Goal: Transaction & Acquisition: Register for event/course

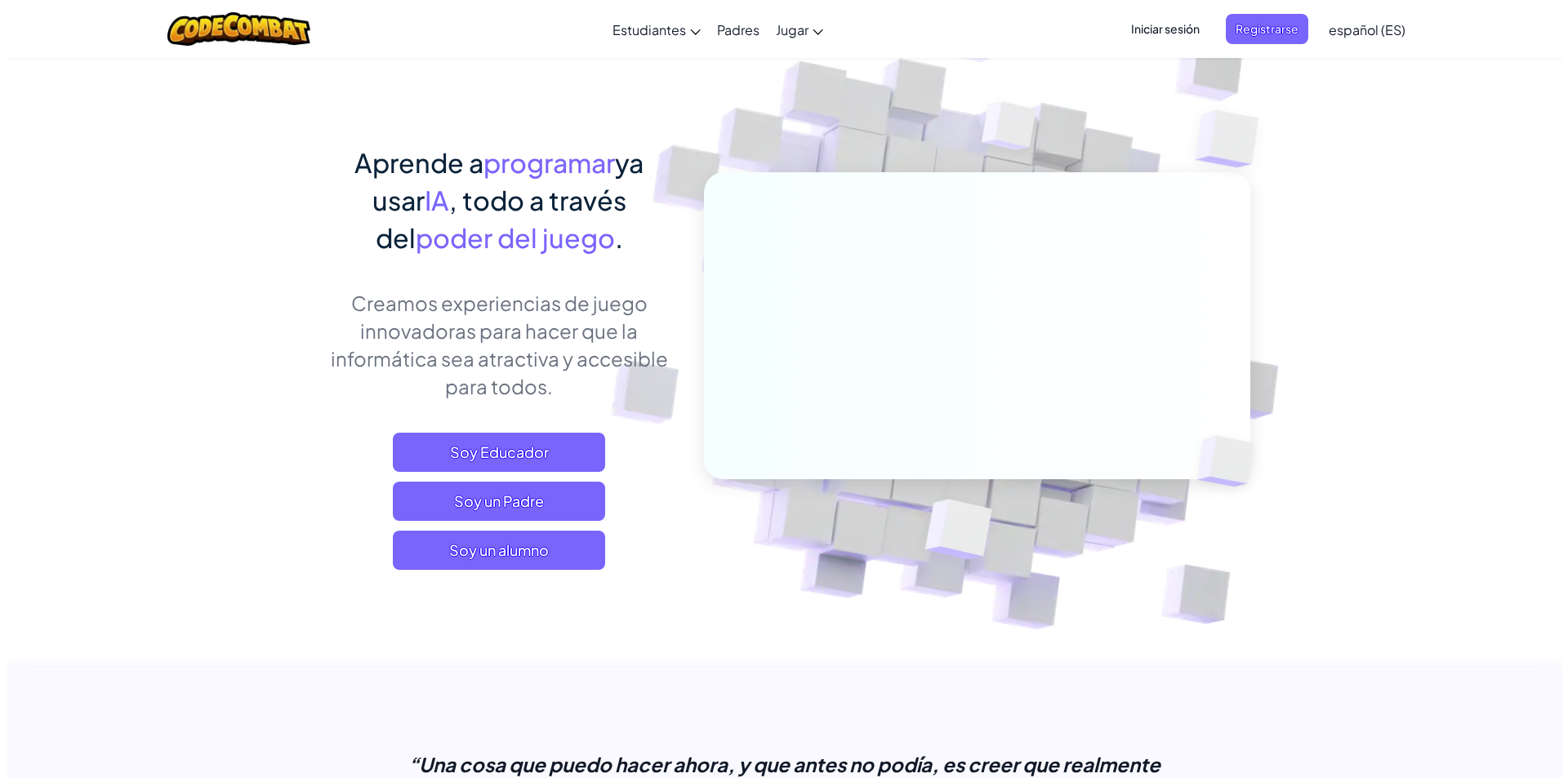
scroll to position [81, 0]
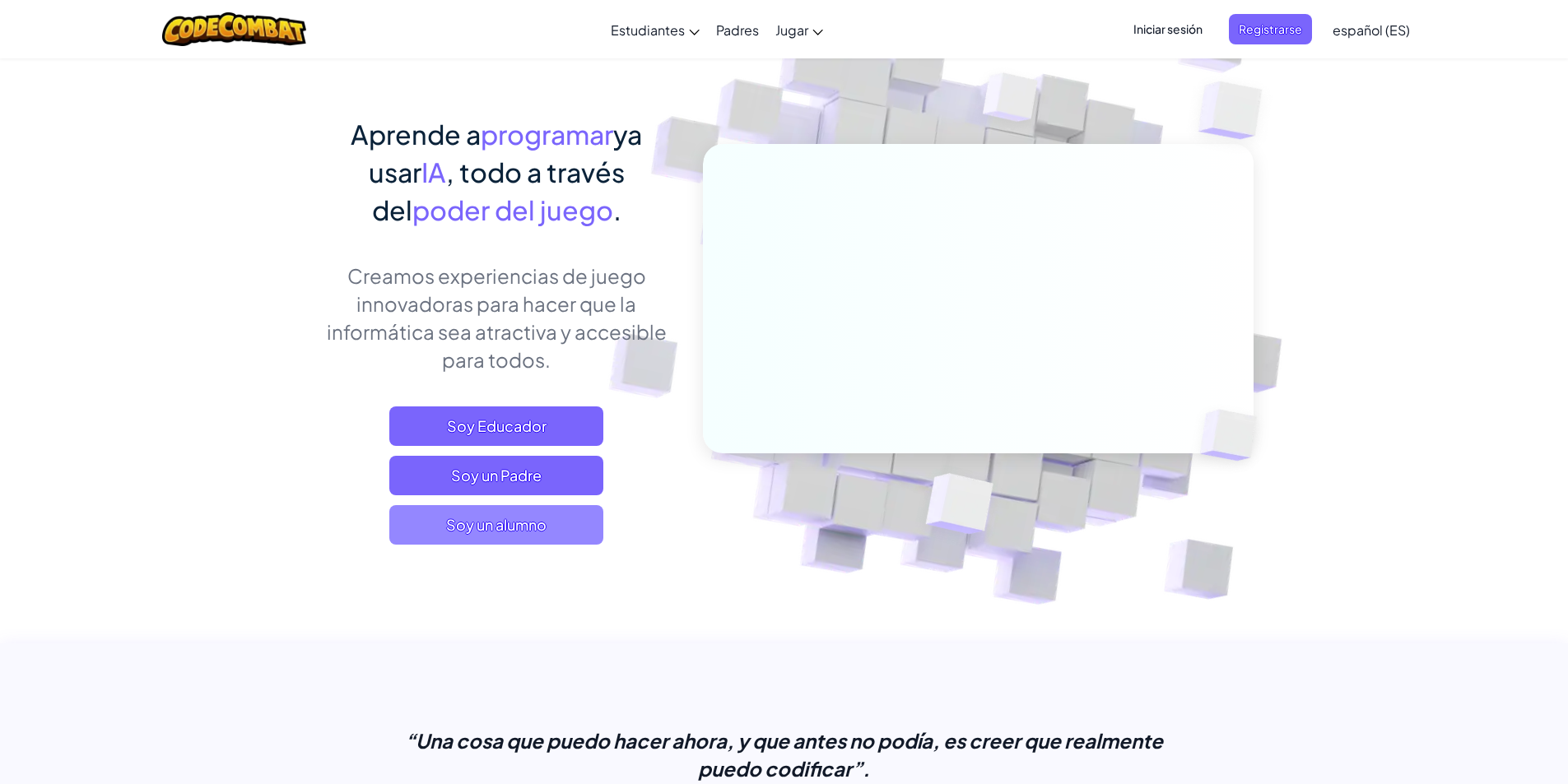
click at [494, 520] on font "Soy un alumno" at bounding box center [496, 523] width 101 height 19
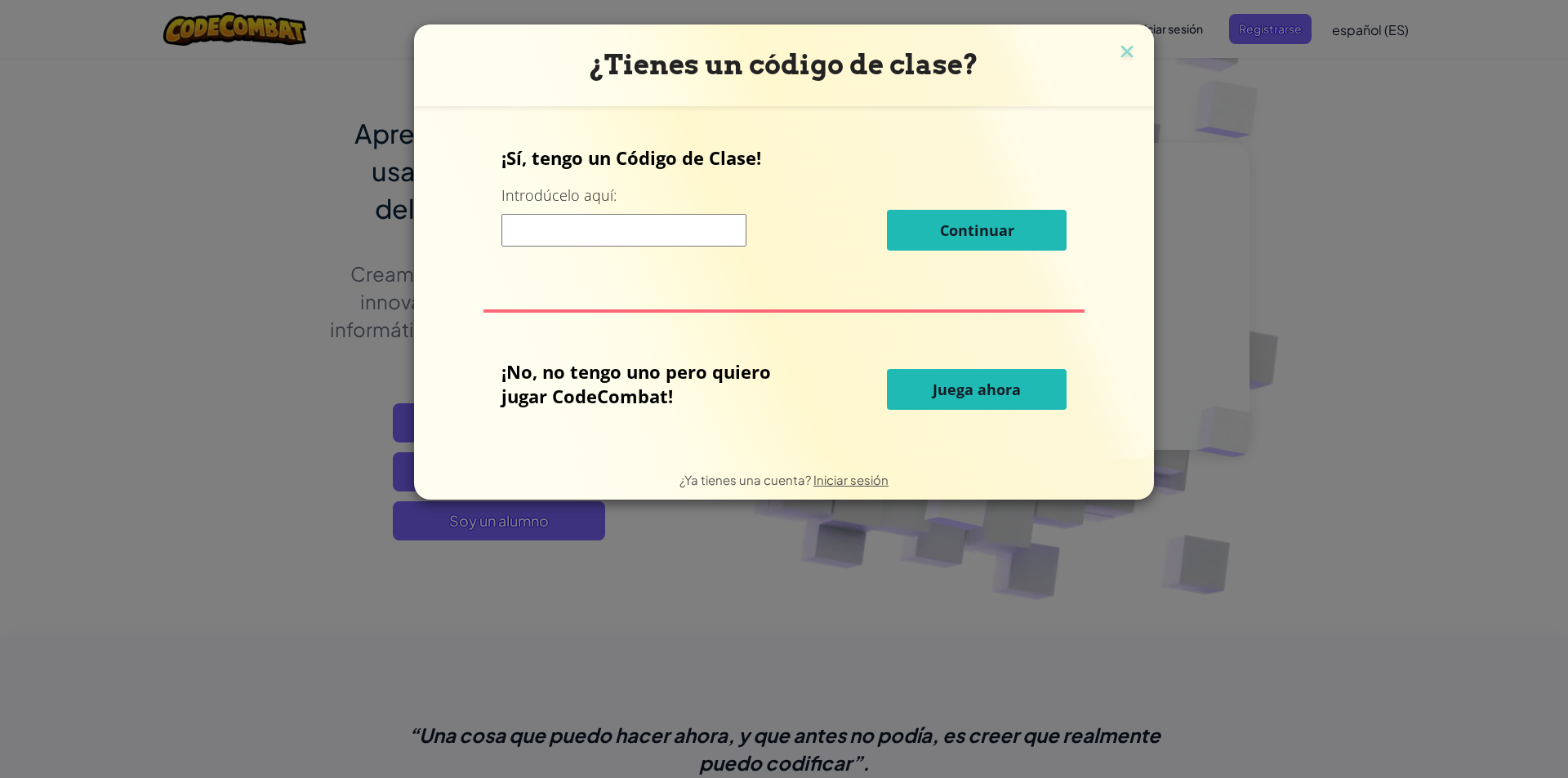
click at [521, 226] on input at bounding box center [623, 231] width 245 height 33
paste input "AngryBeanBoat"
type input "AngryBeanBoat"
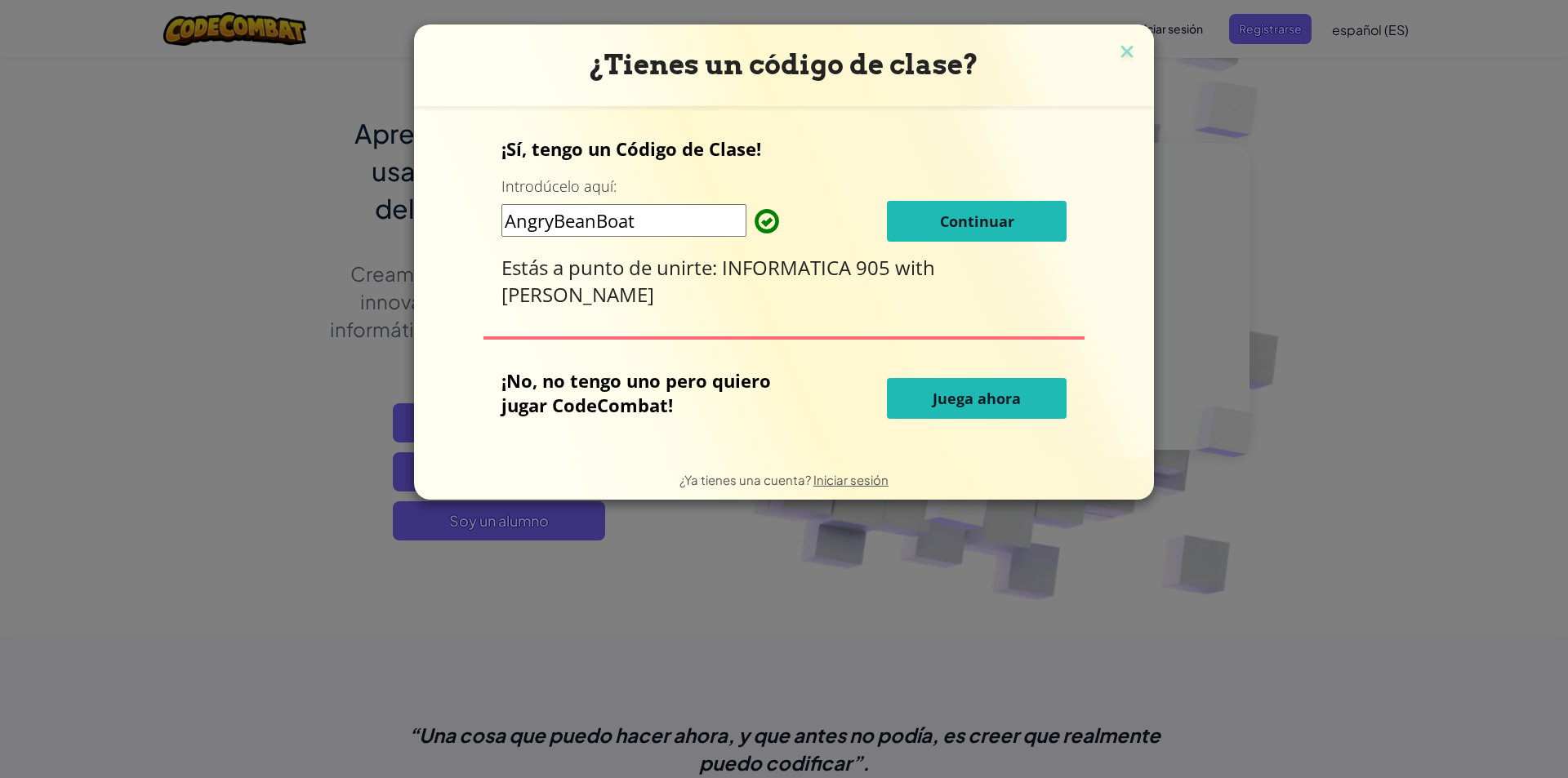
click at [915, 218] on button "Continuar" at bounding box center [976, 221] width 179 height 41
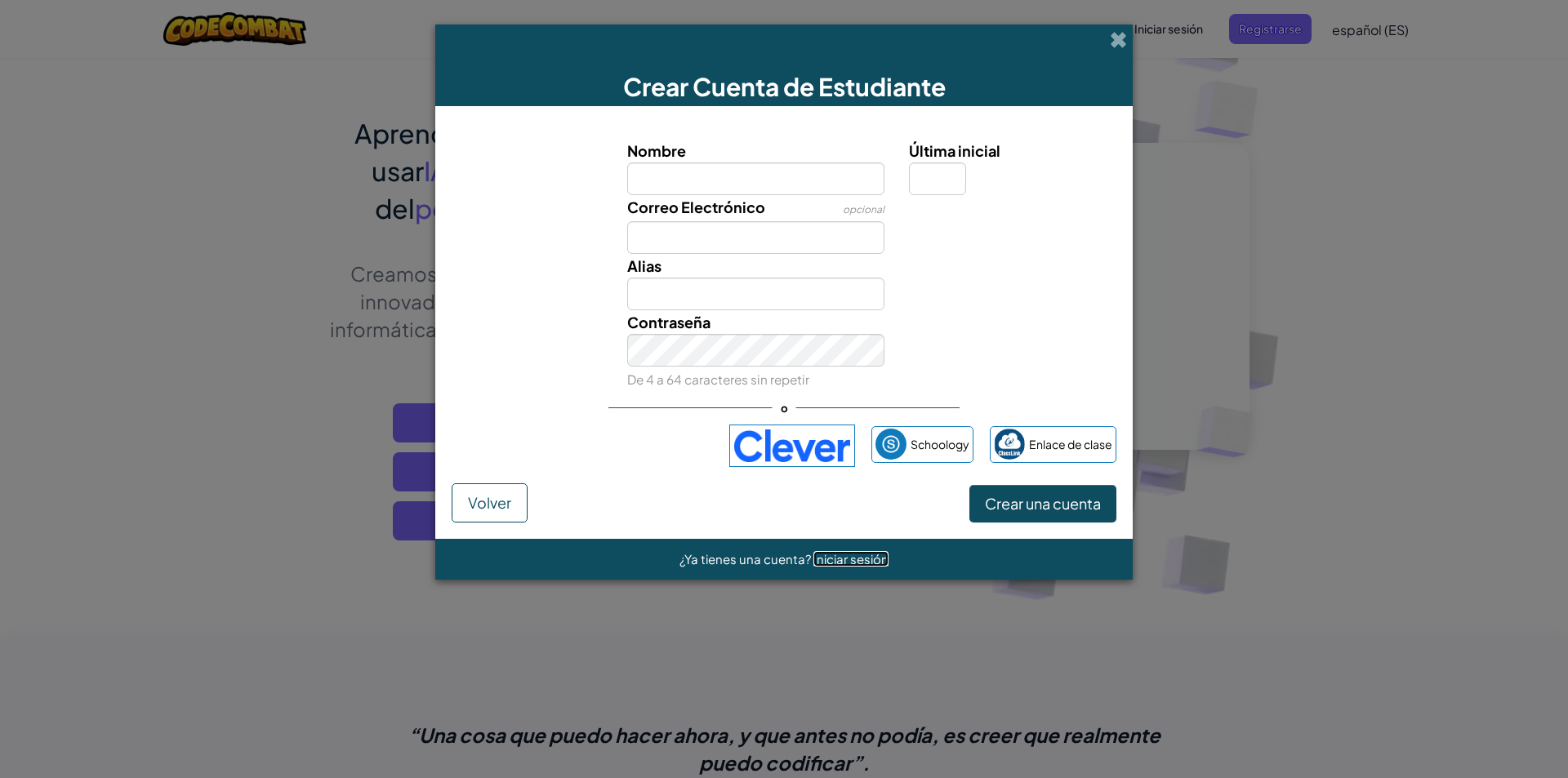
click at [851, 554] on font "Iniciar sesión" at bounding box center [851, 559] width 76 height 16
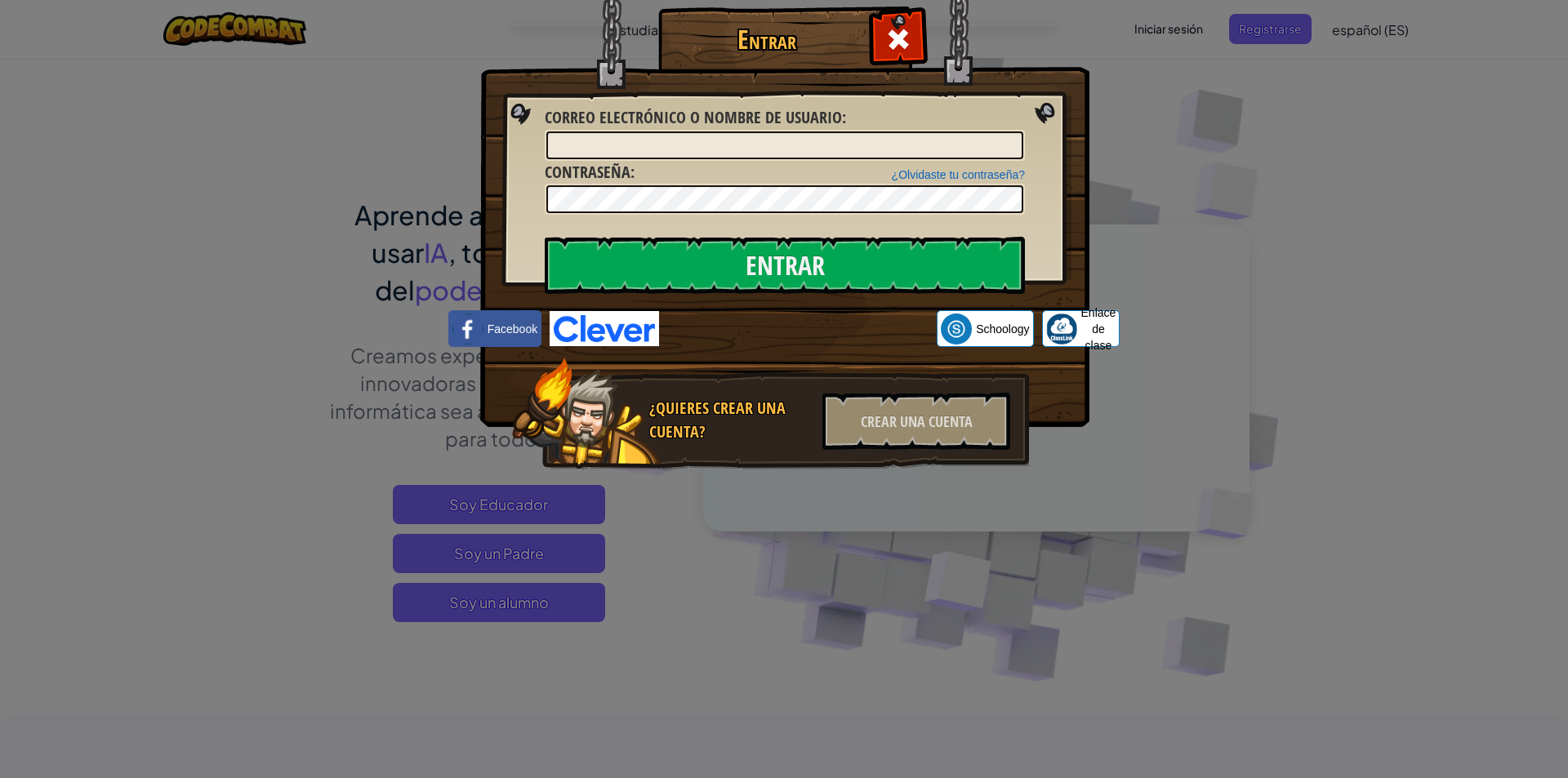
type input "Alexander2126281212"
